Goal: Information Seeking & Learning: Understand process/instructions

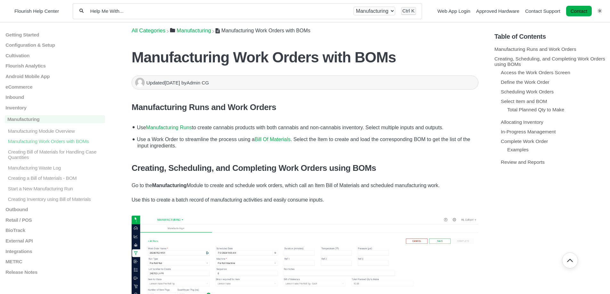
scroll to position [481, 0]
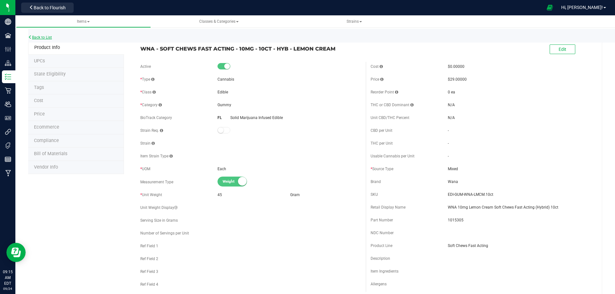
click at [47, 35] on link "Back to List" at bounding box center [40, 37] width 24 height 4
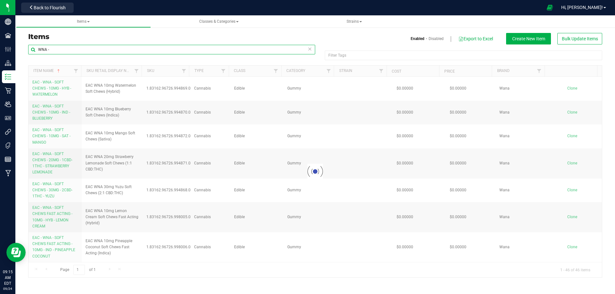
drag, startPoint x: 57, startPoint y: 48, endPoint x: 34, endPoint y: 48, distance: 23.4
click at [32, 48] on input "WNA -" at bounding box center [171, 50] width 287 height 10
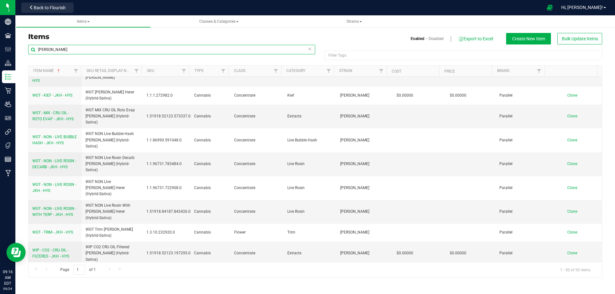
scroll to position [673, 0]
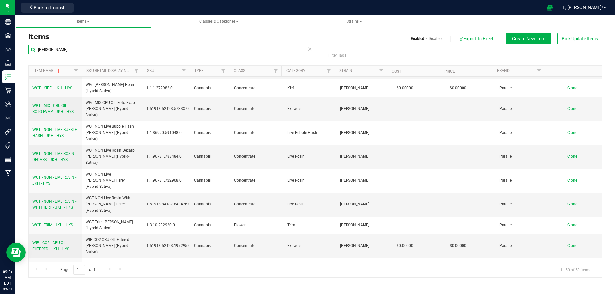
drag, startPoint x: 60, startPoint y: 48, endPoint x: 39, endPoint y: 49, distance: 20.5
click at [39, 49] on input "Jack H" at bounding box center [171, 50] width 287 height 10
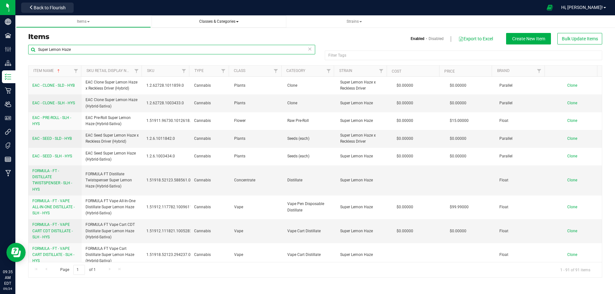
type input "Super Lemon Haze"
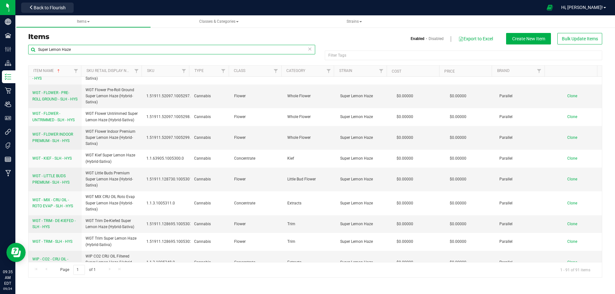
scroll to position [1279, 0]
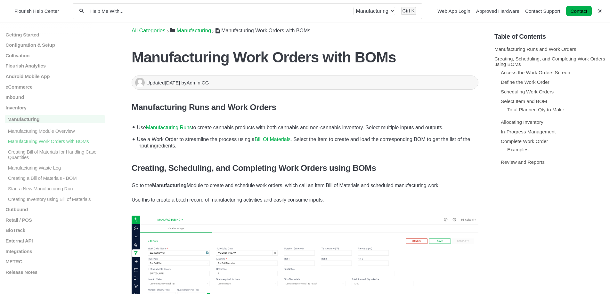
drag, startPoint x: 212, startPoint y: 184, endPoint x: 447, endPoint y: 187, distance: 234.2
click at [447, 187] on p "Go to the Manufacturing Module to create and schedule work orders, which call a…" at bounding box center [305, 186] width 347 height 8
copy p "create and schedule work orders, which call an Item Bill of Materials and sched…"
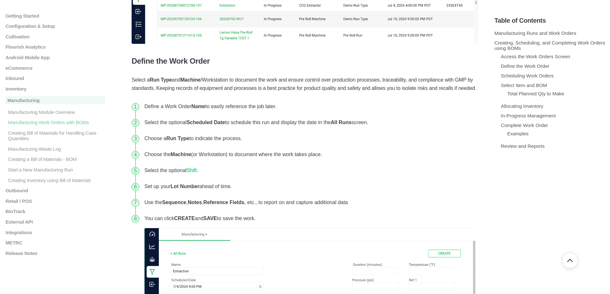
scroll to position [481, 0]
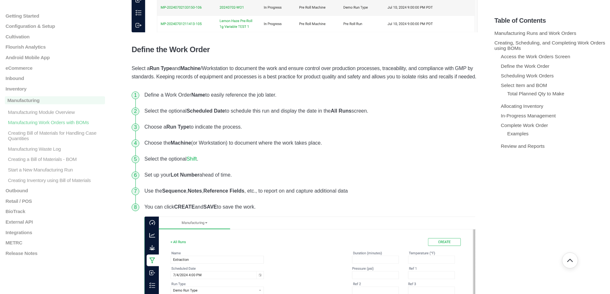
drag, startPoint x: 145, startPoint y: 94, endPoint x: 359, endPoint y: 203, distance: 239.2
click at [359, 203] on ol "Define a Work Order Name to easily reference the job later. Select the optional…" at bounding box center [305, 217] width 347 height 261
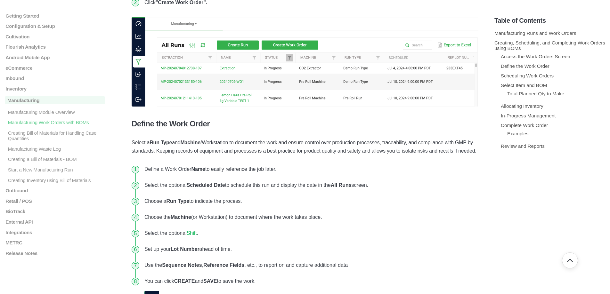
scroll to position [381, 0]
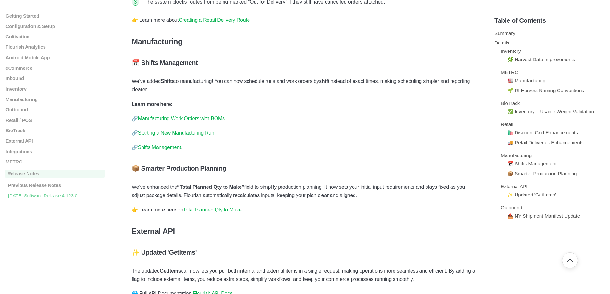
scroll to position [961, 0]
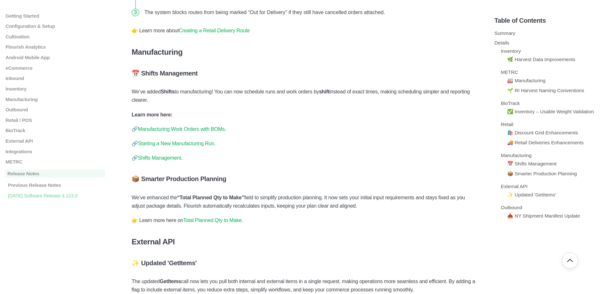
click at [169, 132] on link "Manufacturing Work Orders with BOMs" at bounding box center [181, 129] width 87 height 5
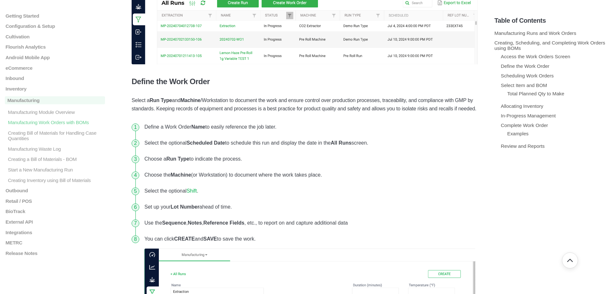
scroll to position [481, 0]
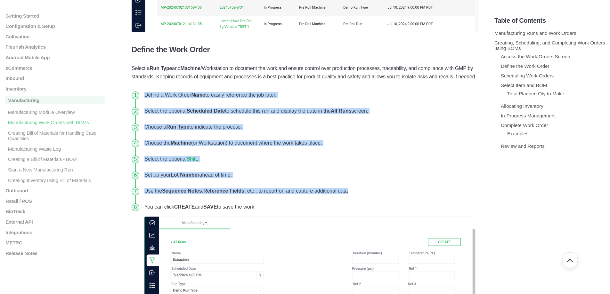
drag, startPoint x: 145, startPoint y: 95, endPoint x: 356, endPoint y: 197, distance: 233.9
click at [356, 197] on ol "Define a Work Order Name to easily reference the job later. Select the optional…" at bounding box center [305, 217] width 347 height 261
copy ol "Define a Work Order Name to easily reference the job later. Select the optional…"
click at [274, 123] on li "Choose a Run Type to indicate the process." at bounding box center [310, 127] width 337 height 16
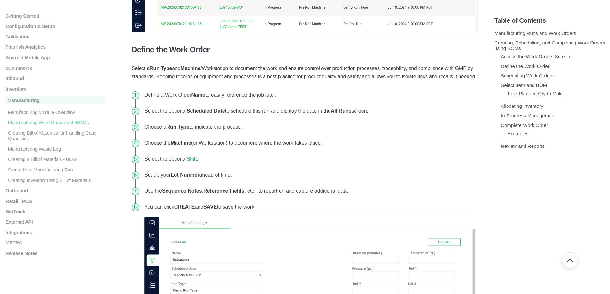
click at [192, 160] on link "Shift" at bounding box center [192, 158] width 10 height 5
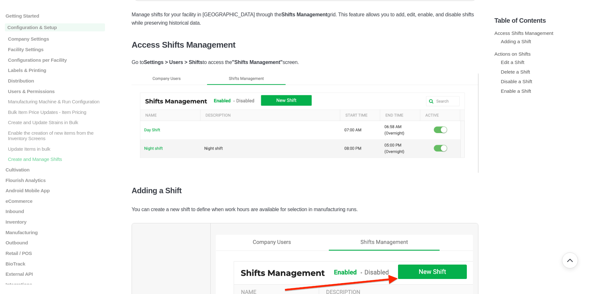
scroll to position [96, 0]
